Goal: Task Accomplishment & Management: Manage account settings

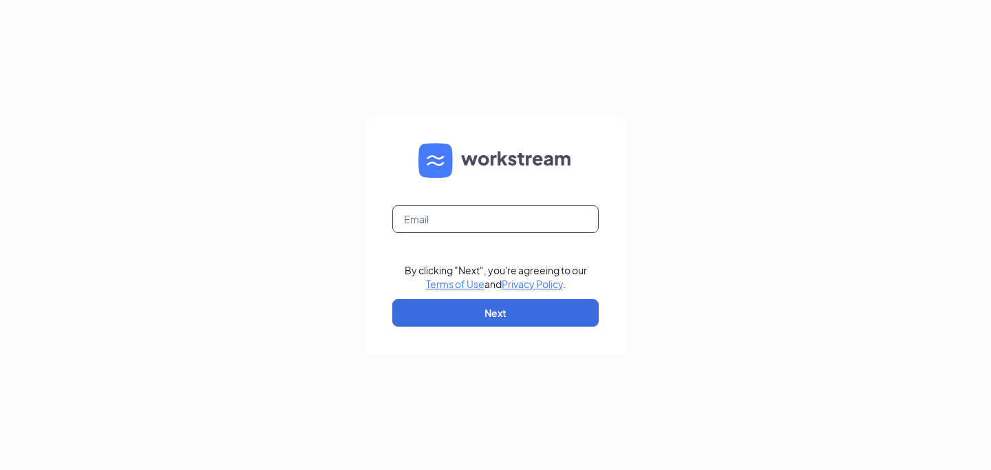
click at [428, 215] on input "text" at bounding box center [495, 219] width 207 height 28
type input "[EMAIL_ADDRESS][DOMAIN_NAME]"
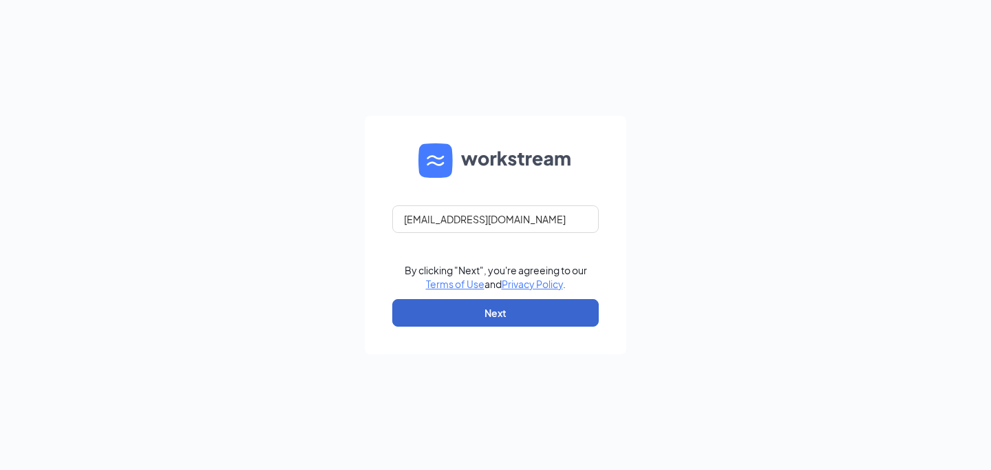
click at [475, 306] on button "Next" at bounding box center [495, 313] width 207 height 28
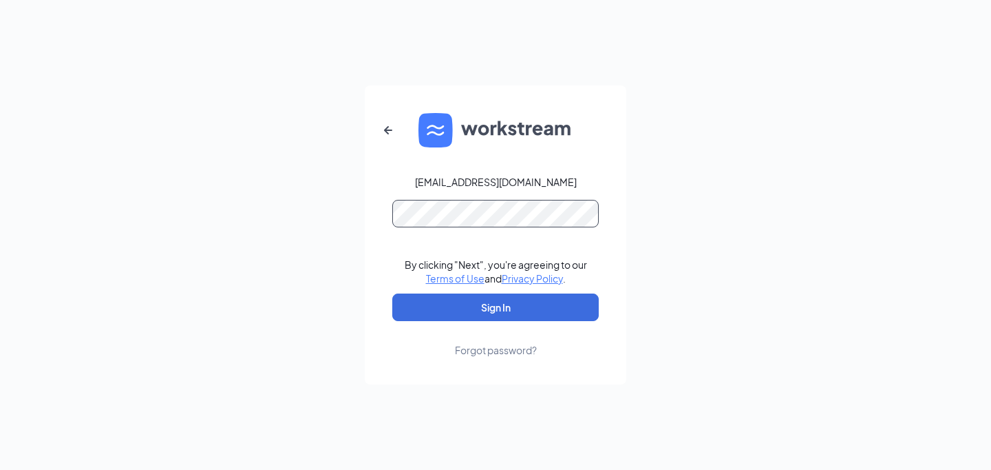
click at [496, 307] on button "Sign In" at bounding box center [495, 307] width 207 height 28
click at [483, 315] on button "Sign In" at bounding box center [495, 307] width 207 height 28
click at [496, 307] on button "Sign In" at bounding box center [495, 307] width 207 height 28
click at [390, 129] on icon "ArrowLeftNew" at bounding box center [388, 130] width 17 height 17
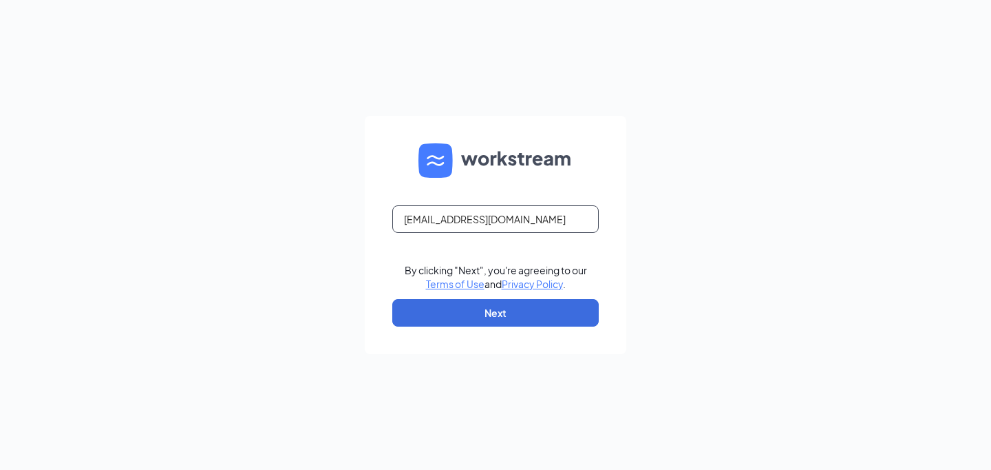
click at [459, 214] on input "[EMAIL_ADDRESS][DOMAIN_NAME]" at bounding box center [495, 219] width 207 height 28
type input "[EMAIL_ADDRESS][DEMOGRAPHIC_DATA][DOMAIN_NAME]"
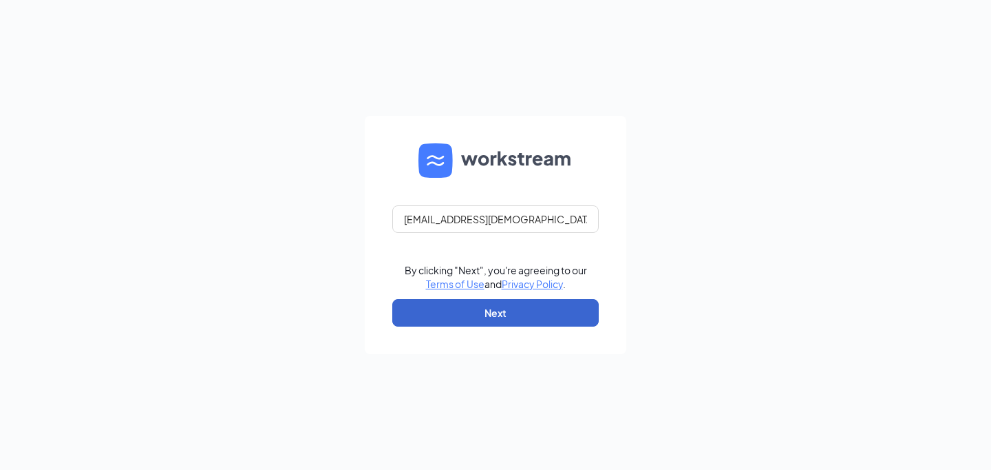
click at [485, 310] on button "Next" at bounding box center [495, 313] width 207 height 28
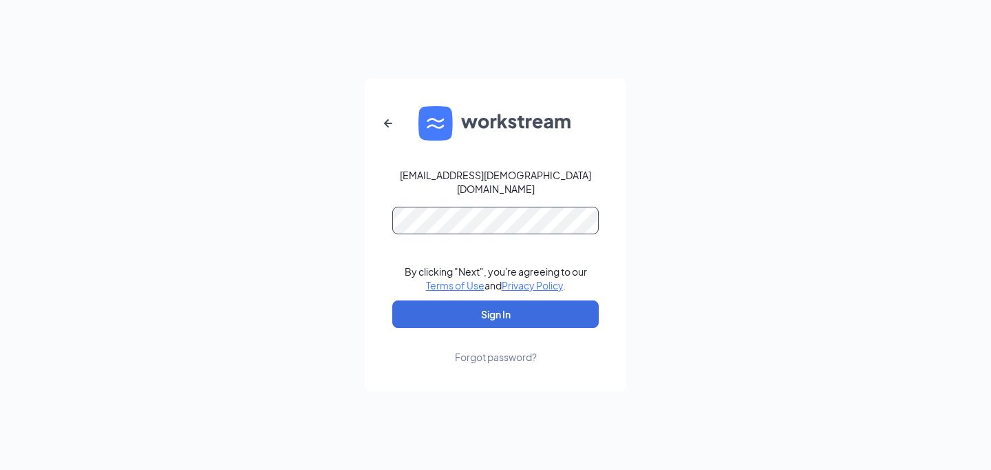
click at [496, 307] on button "Sign In" at bounding box center [495, 314] width 207 height 28
